Goal: Navigation & Orientation: Find specific page/section

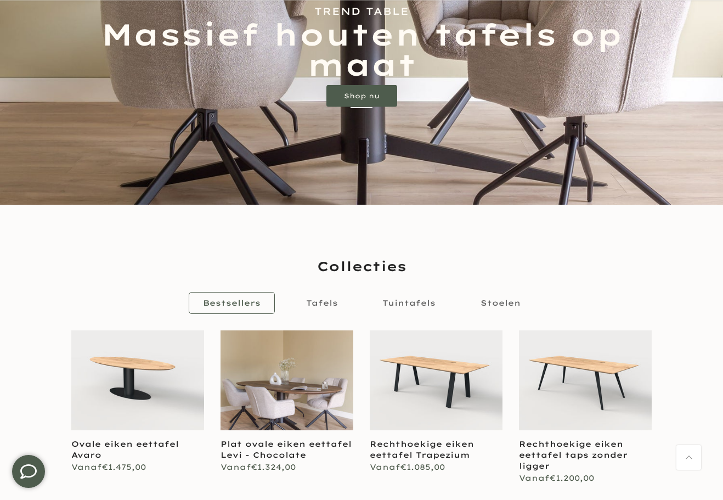
scroll to position [439, 0]
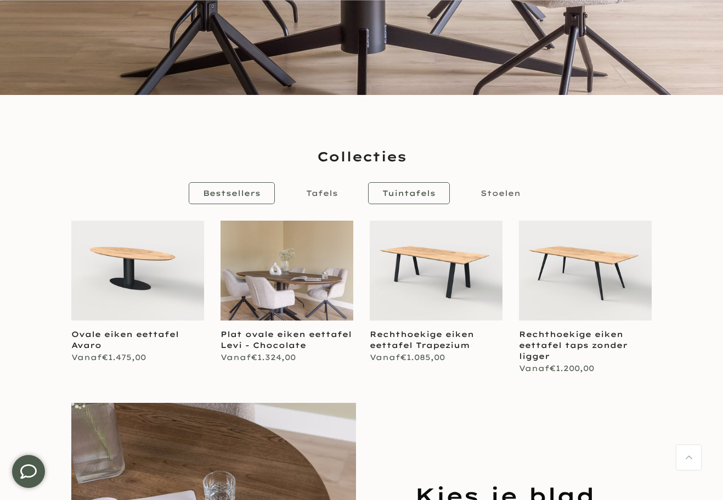
click at [401, 189] on span "Tuintafels" at bounding box center [409, 193] width 53 height 10
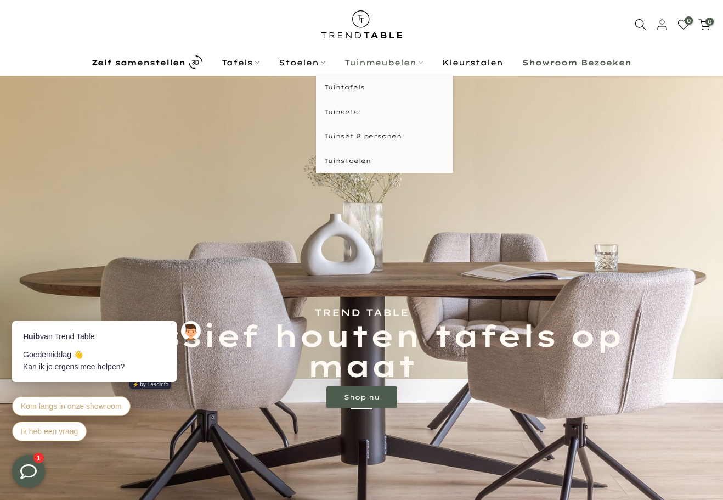
scroll to position [25, 0]
click at [347, 112] on link "Tuinsets" at bounding box center [384, 112] width 137 height 25
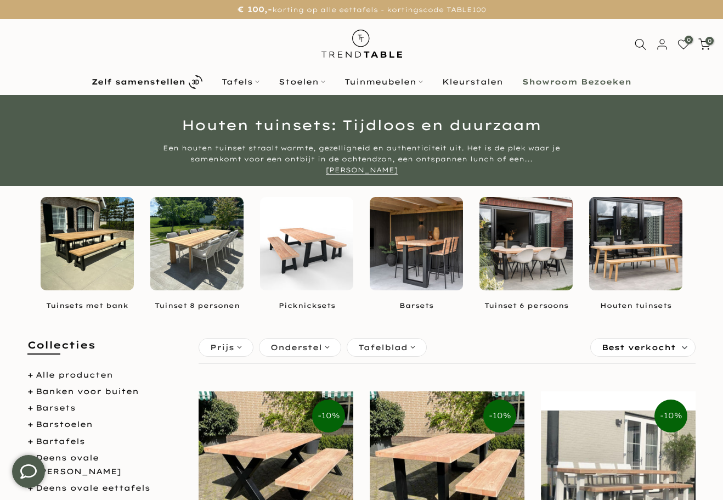
click at [414, 242] on img at bounding box center [416, 243] width 93 height 93
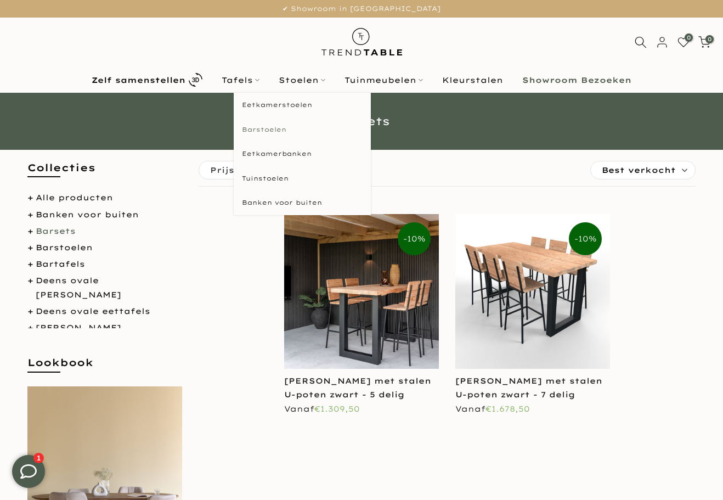
click at [260, 131] on link "Barstoelen" at bounding box center [302, 129] width 137 height 25
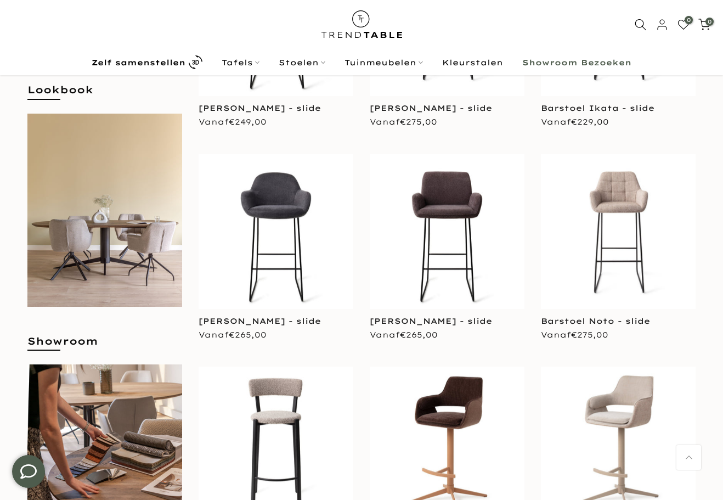
scroll to position [272, 0]
